Goal: Information Seeking & Learning: Learn about a topic

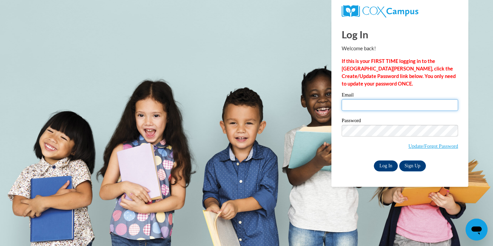
type input "[EMAIL_ADDRESS][DOMAIN_NAME]"
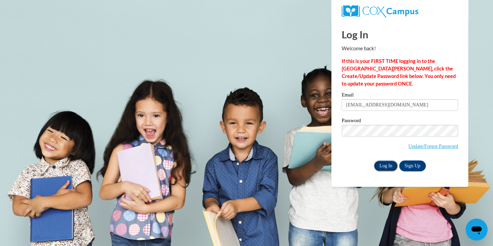
click at [387, 166] on input "Log In" at bounding box center [386, 166] width 24 height 11
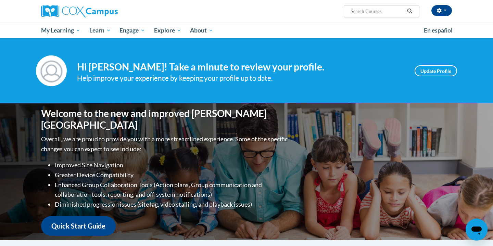
click at [203, 85] on div "Your profile Hi Melissa Mentink! Take a minute to review your profile. Help imp…" at bounding box center [247, 71] width 432 height 31
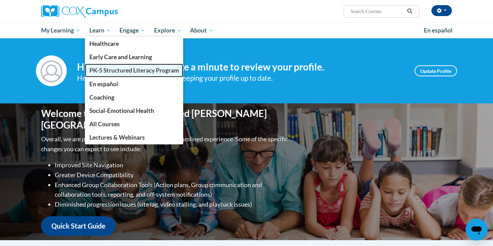
click at [112, 70] on span "PK-5 Structured Literacy Program" at bounding box center [134, 70] width 90 height 7
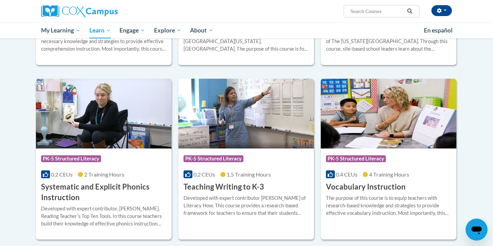
scroll to position [701, 0]
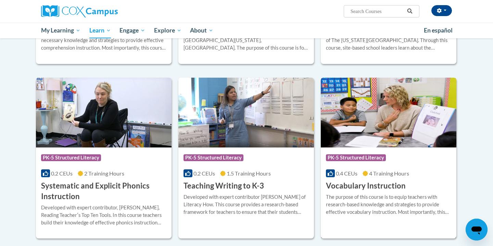
click at [401, 172] on span "4 Training Hours" at bounding box center [389, 173] width 40 height 7
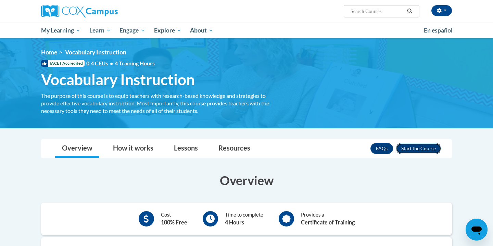
click at [423, 147] on button "Enroll" at bounding box center [419, 148] width 46 height 11
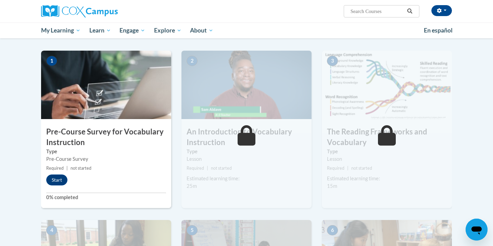
scroll to position [130, 0]
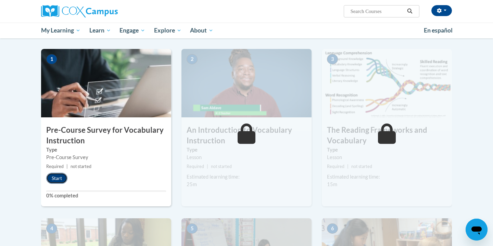
click at [63, 177] on button "Start" at bounding box center [56, 178] width 21 height 11
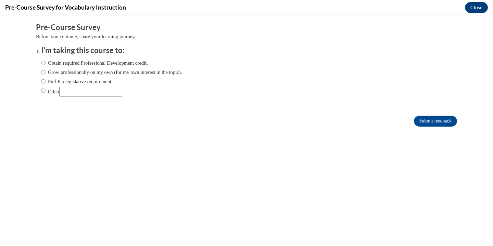
scroll to position [0, 0]
click at [44, 63] on input "Obtain required Professional Development credit." at bounding box center [43, 63] width 4 height 8
radio input "true"
click at [431, 120] on input "Submit feedback" at bounding box center [435, 121] width 43 height 11
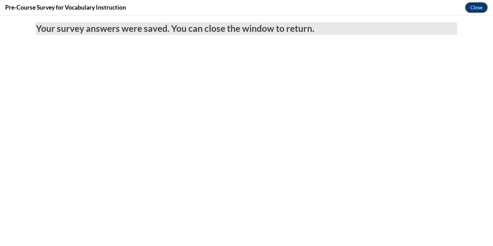
click at [479, 8] on button "Close" at bounding box center [476, 7] width 23 height 11
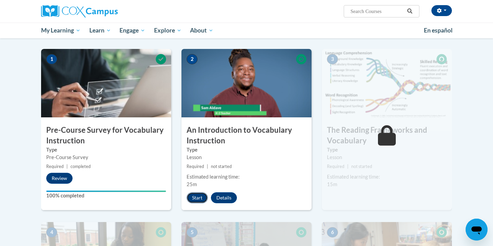
click at [199, 199] on button "Start" at bounding box center [197, 198] width 21 height 11
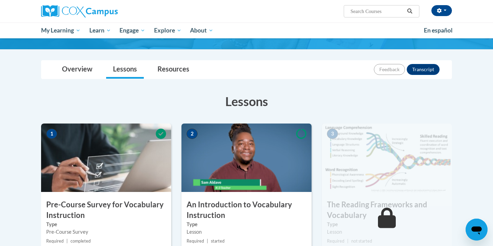
scroll to position [119, 0]
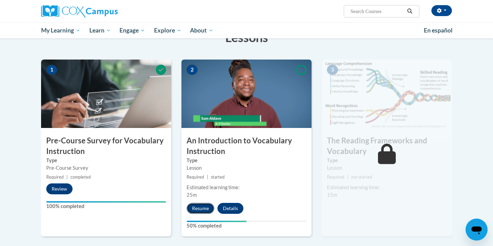
click at [201, 209] on button "Resume" at bounding box center [201, 208] width 28 height 11
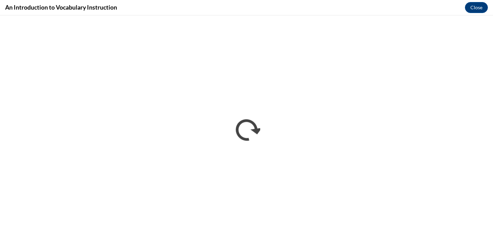
scroll to position [0, 0]
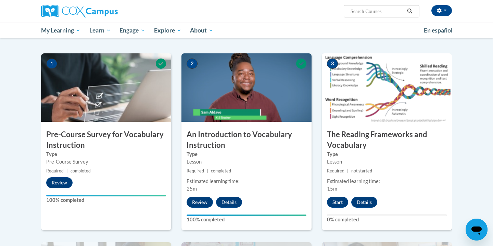
scroll to position [126, 0]
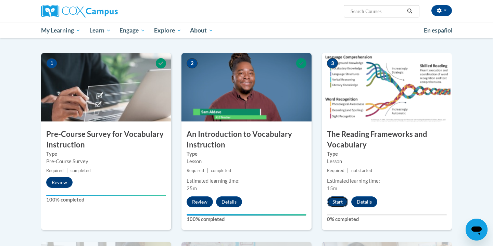
click at [335, 203] on button "Start" at bounding box center [337, 202] width 21 height 11
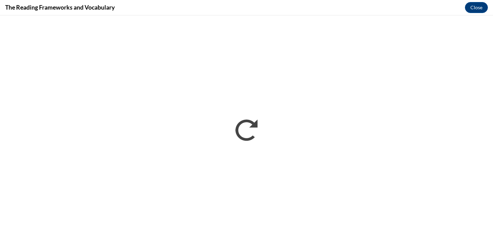
scroll to position [0, 0]
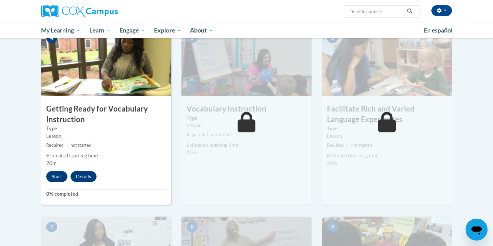
scroll to position [348, 0]
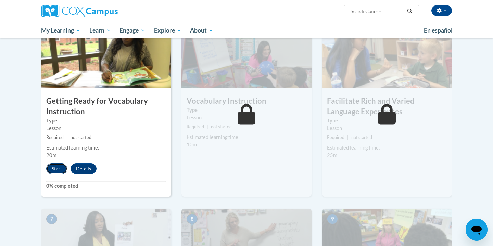
click at [54, 171] on button "Start" at bounding box center [56, 168] width 21 height 11
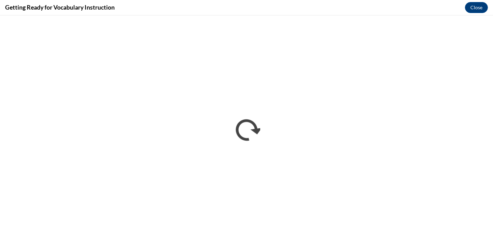
scroll to position [0, 0]
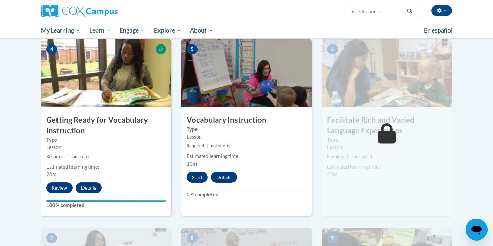
scroll to position [335, 0]
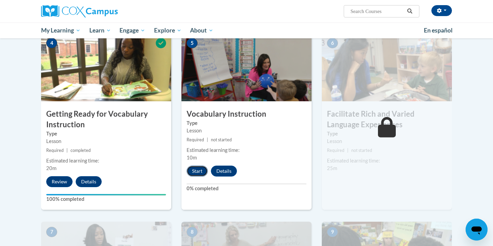
click at [200, 173] on button "Start" at bounding box center [197, 171] width 21 height 11
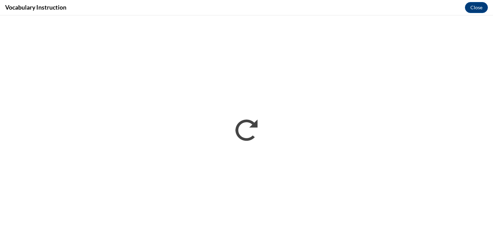
scroll to position [0, 0]
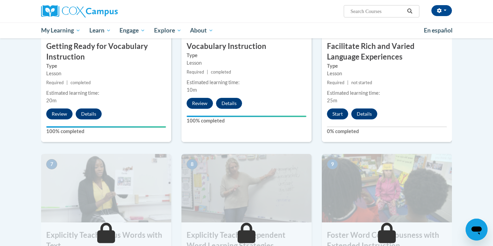
scroll to position [381, 0]
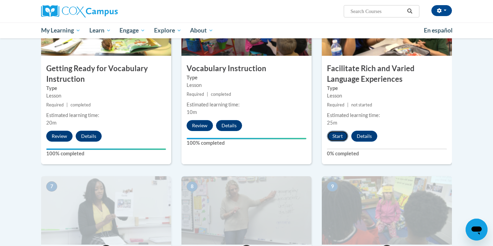
click at [339, 138] on button "Start" at bounding box center [337, 136] width 21 height 11
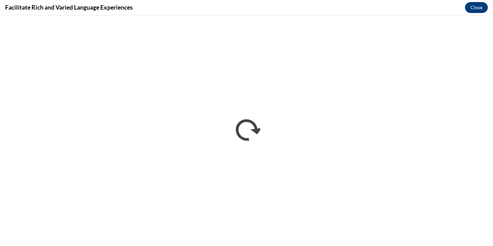
scroll to position [0, 0]
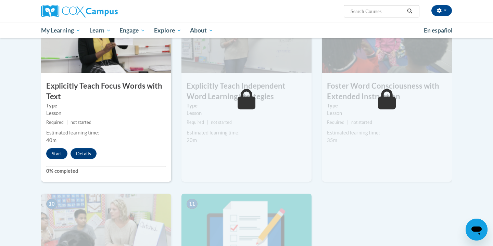
scroll to position [542, 0]
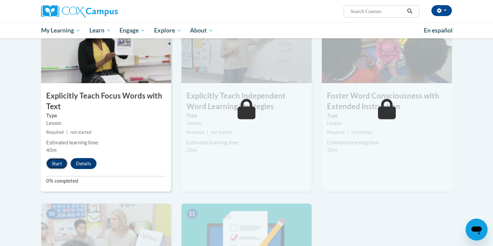
click at [55, 165] on button "Start" at bounding box center [56, 163] width 21 height 11
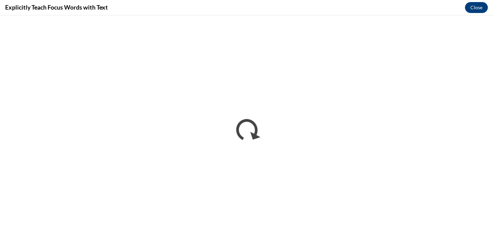
scroll to position [0, 0]
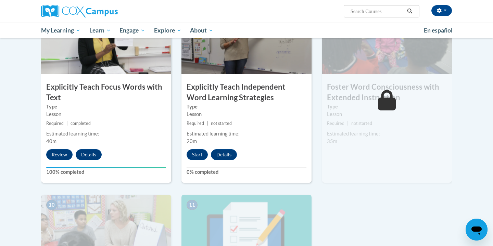
scroll to position [554, 0]
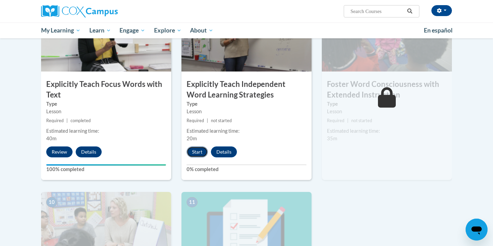
click at [200, 154] on button "Start" at bounding box center [197, 152] width 21 height 11
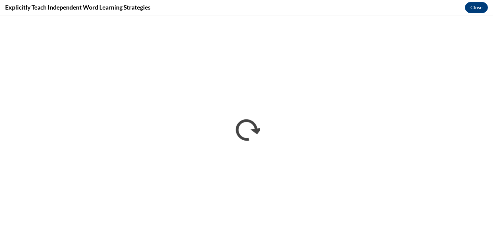
scroll to position [0, 0]
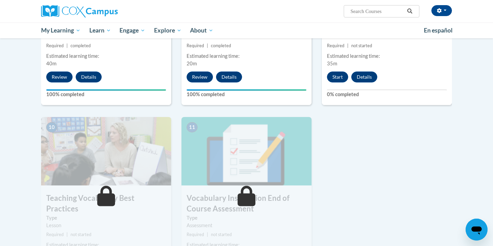
scroll to position [598, 0]
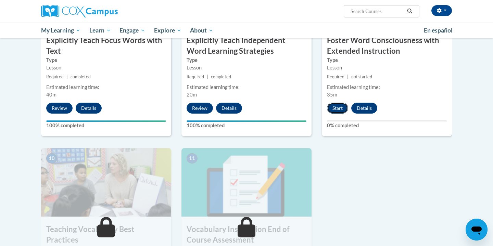
click at [340, 108] on button "Start" at bounding box center [337, 108] width 21 height 11
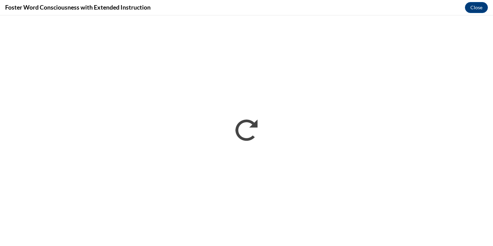
scroll to position [0, 0]
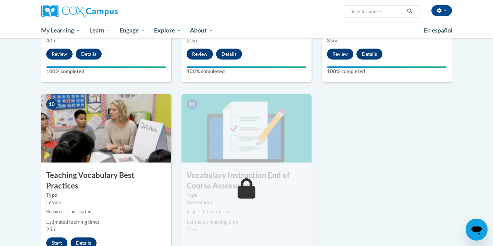
scroll to position [652, 0]
